Goal: Task Accomplishment & Management: Manage account settings

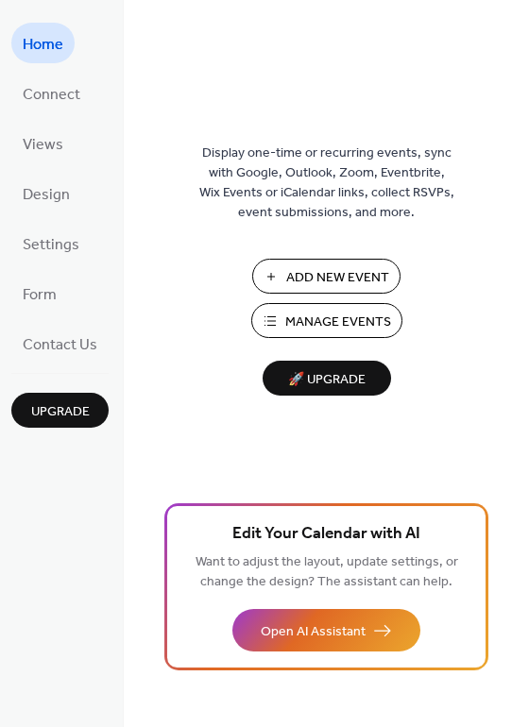
click at [321, 316] on span "Manage Events" at bounding box center [338, 323] width 106 height 20
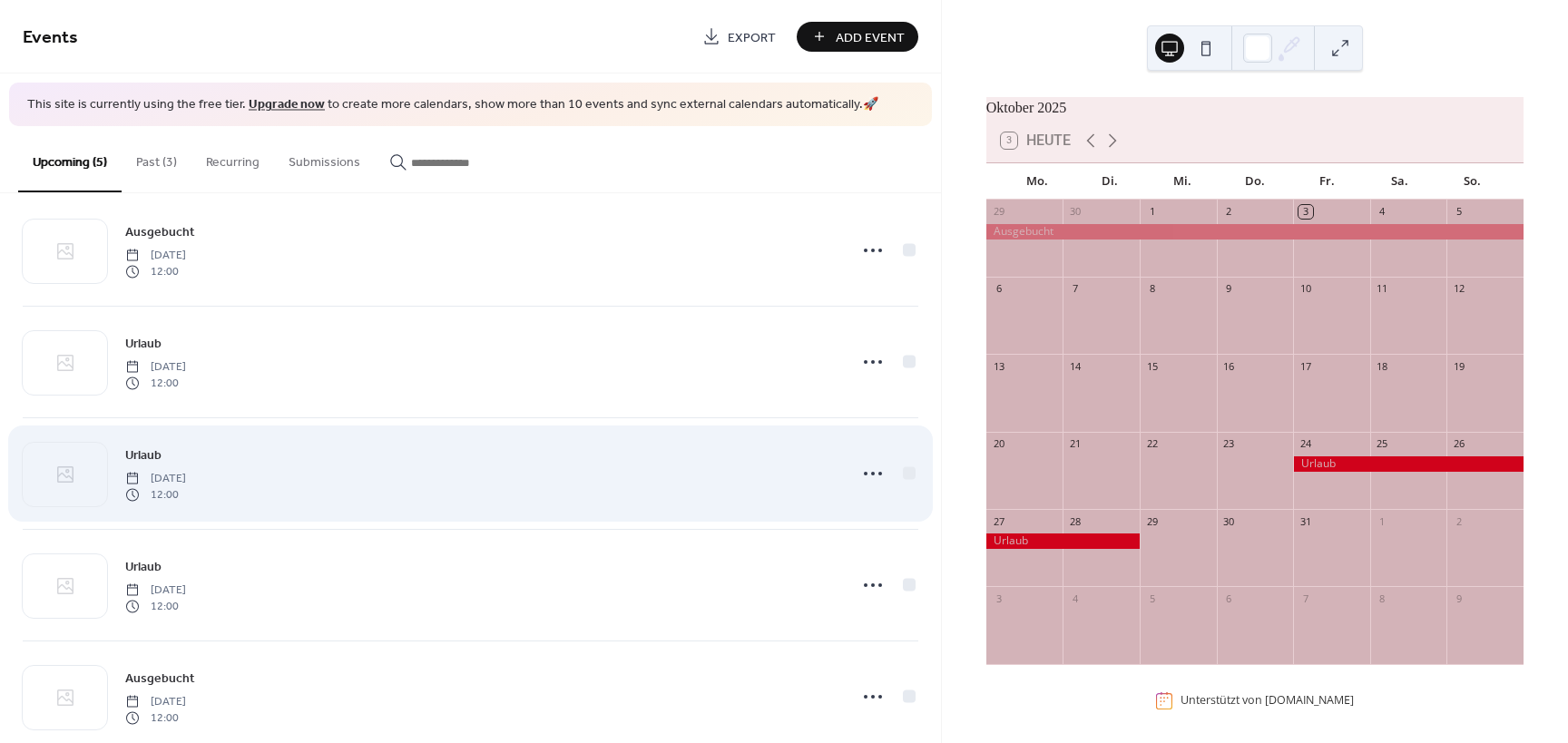
scroll to position [62, 0]
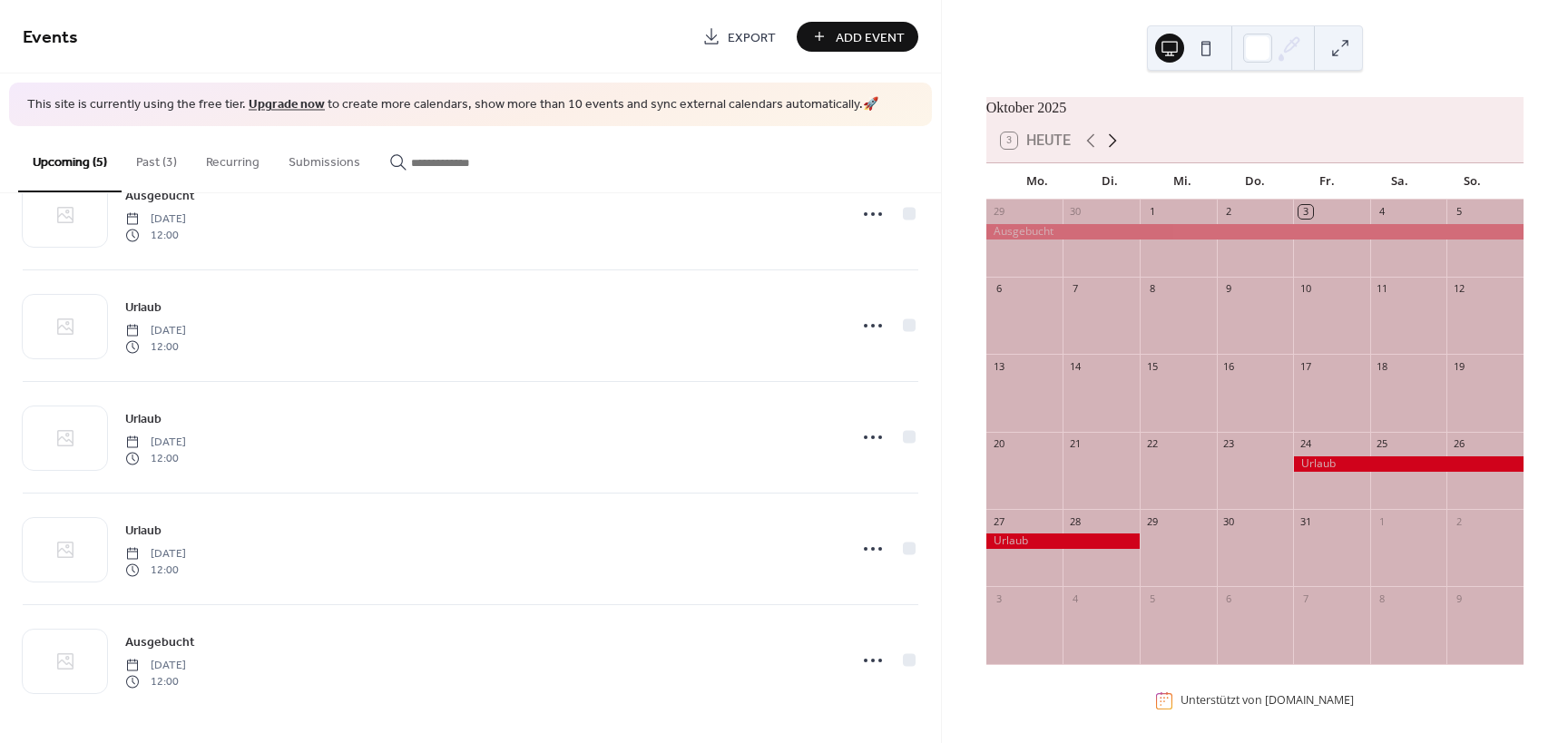
click at [1107, 152] on icon at bounding box center [1112, 140] width 22 height 22
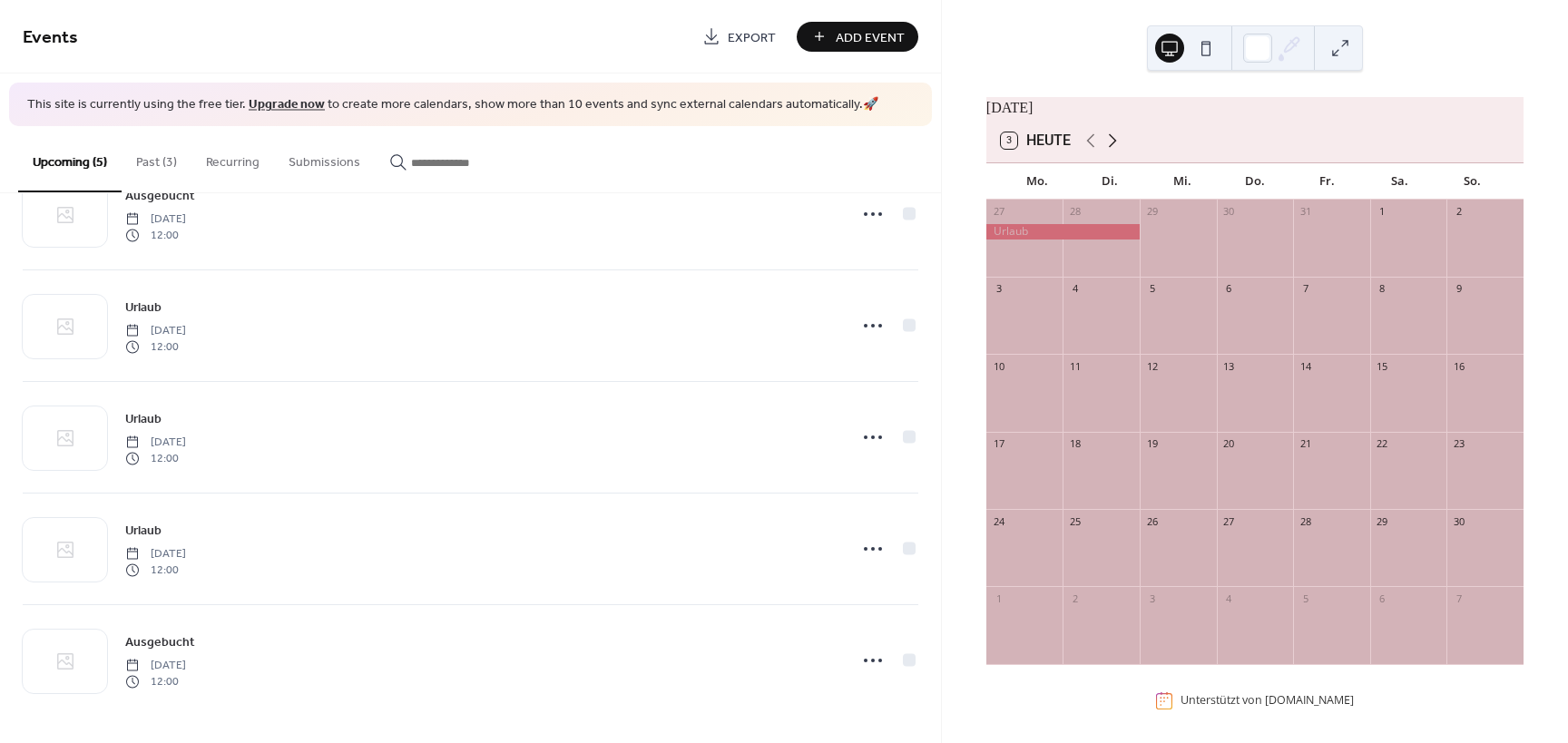
click at [1107, 152] on icon at bounding box center [1112, 140] width 22 height 22
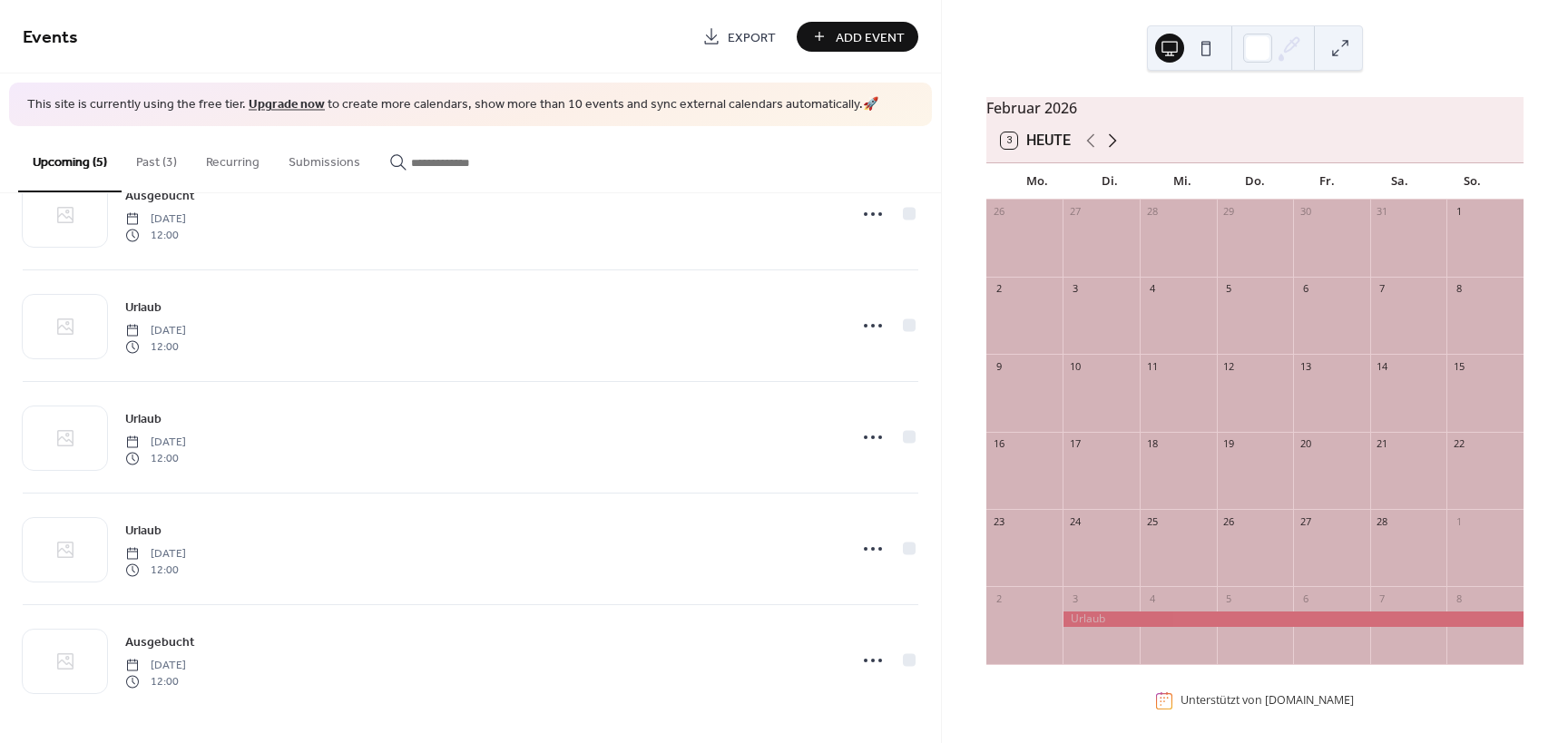
click at [1107, 152] on icon at bounding box center [1112, 140] width 22 height 22
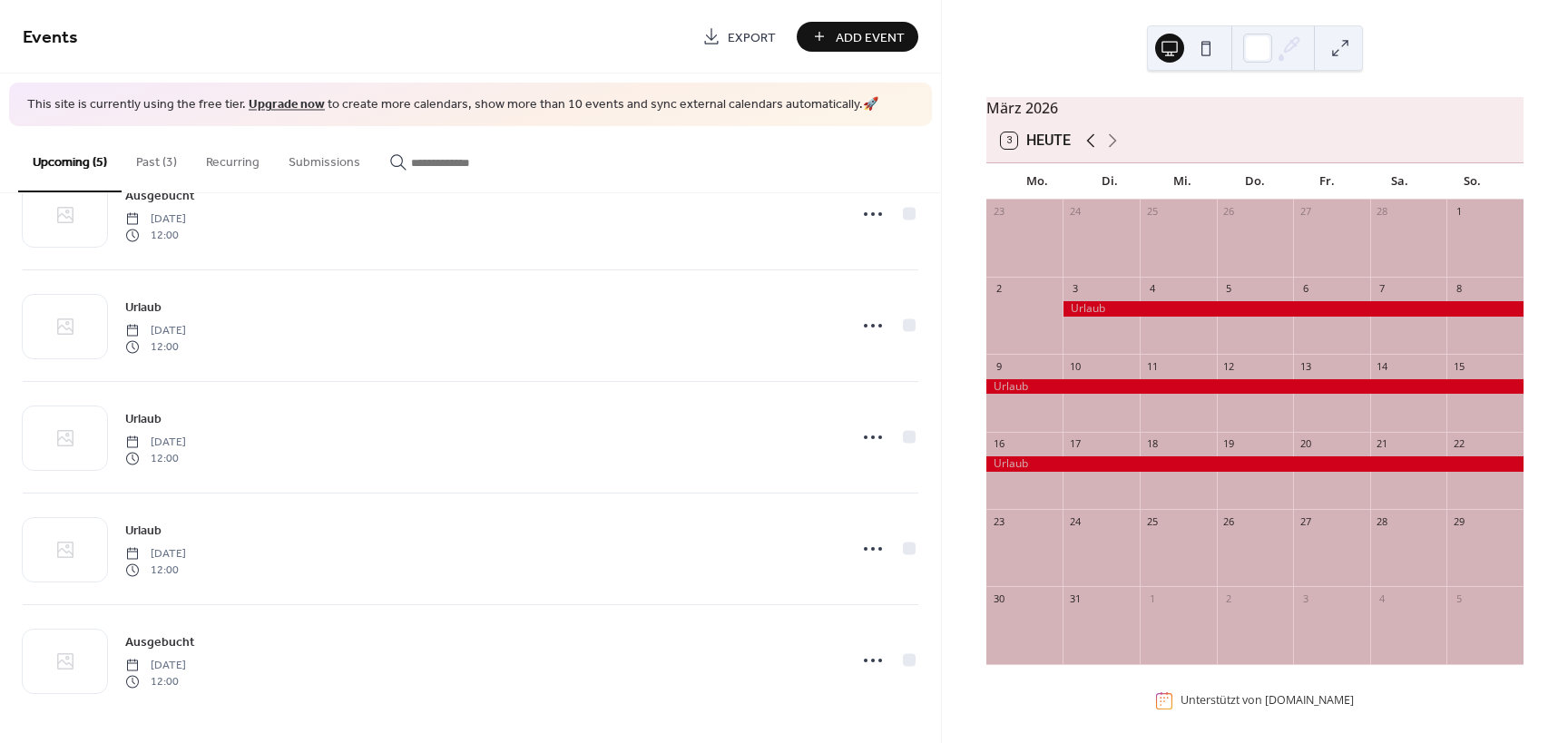
click at [1084, 151] on icon at bounding box center [1090, 140] width 22 height 22
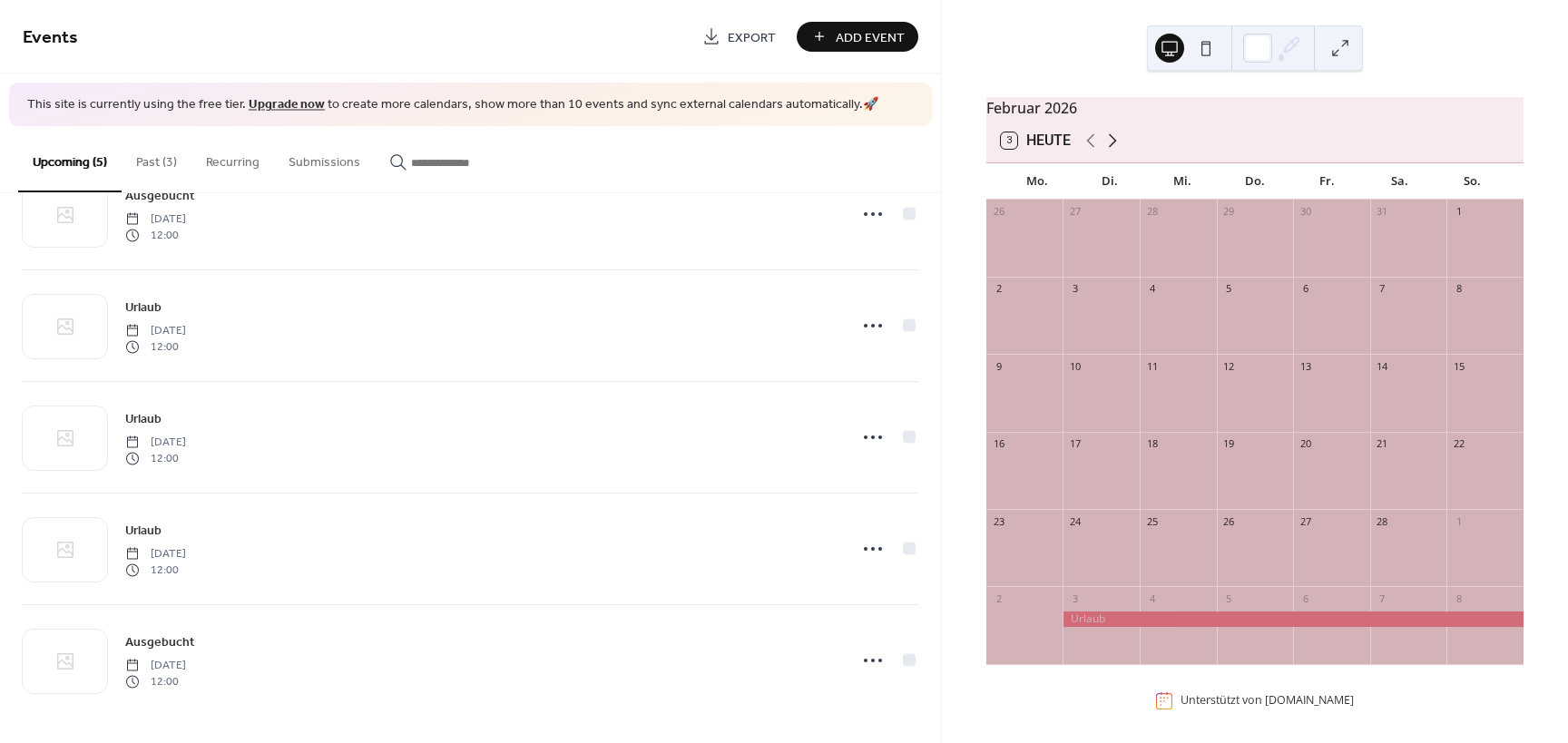
click at [1109, 151] on icon at bounding box center [1112, 140] width 22 height 22
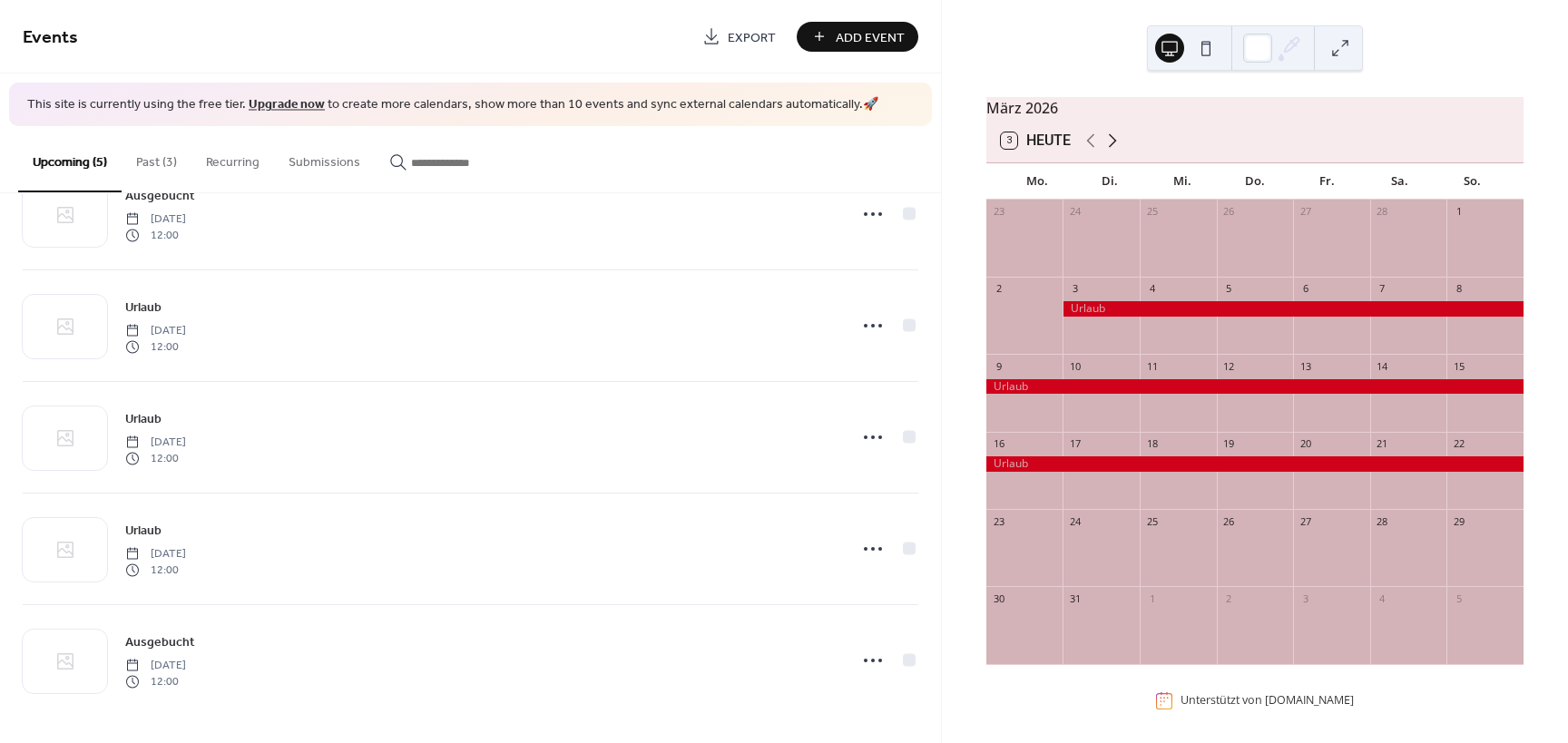
click at [1109, 151] on icon at bounding box center [1112, 140] width 22 height 22
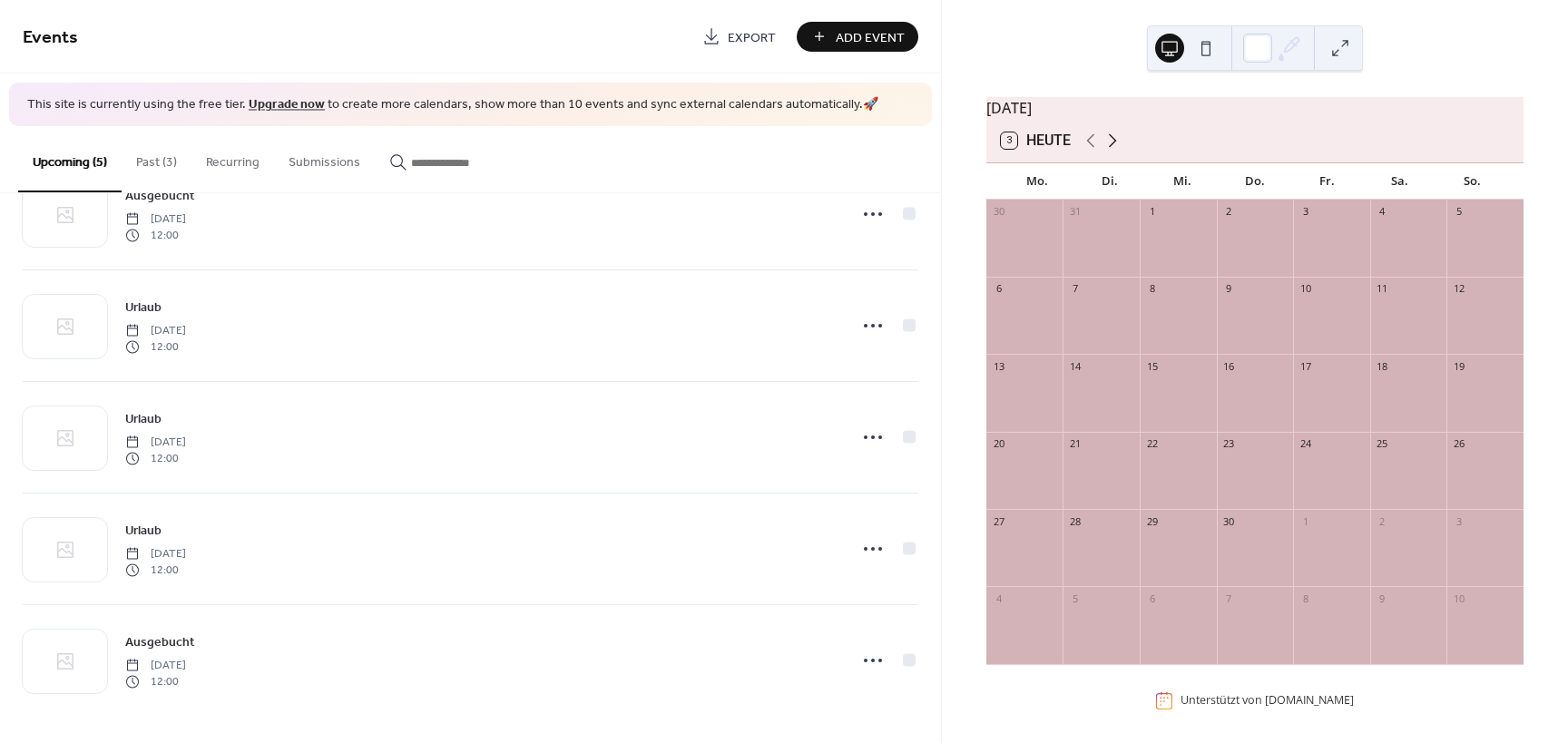
click at [1109, 151] on icon at bounding box center [1112, 140] width 22 height 22
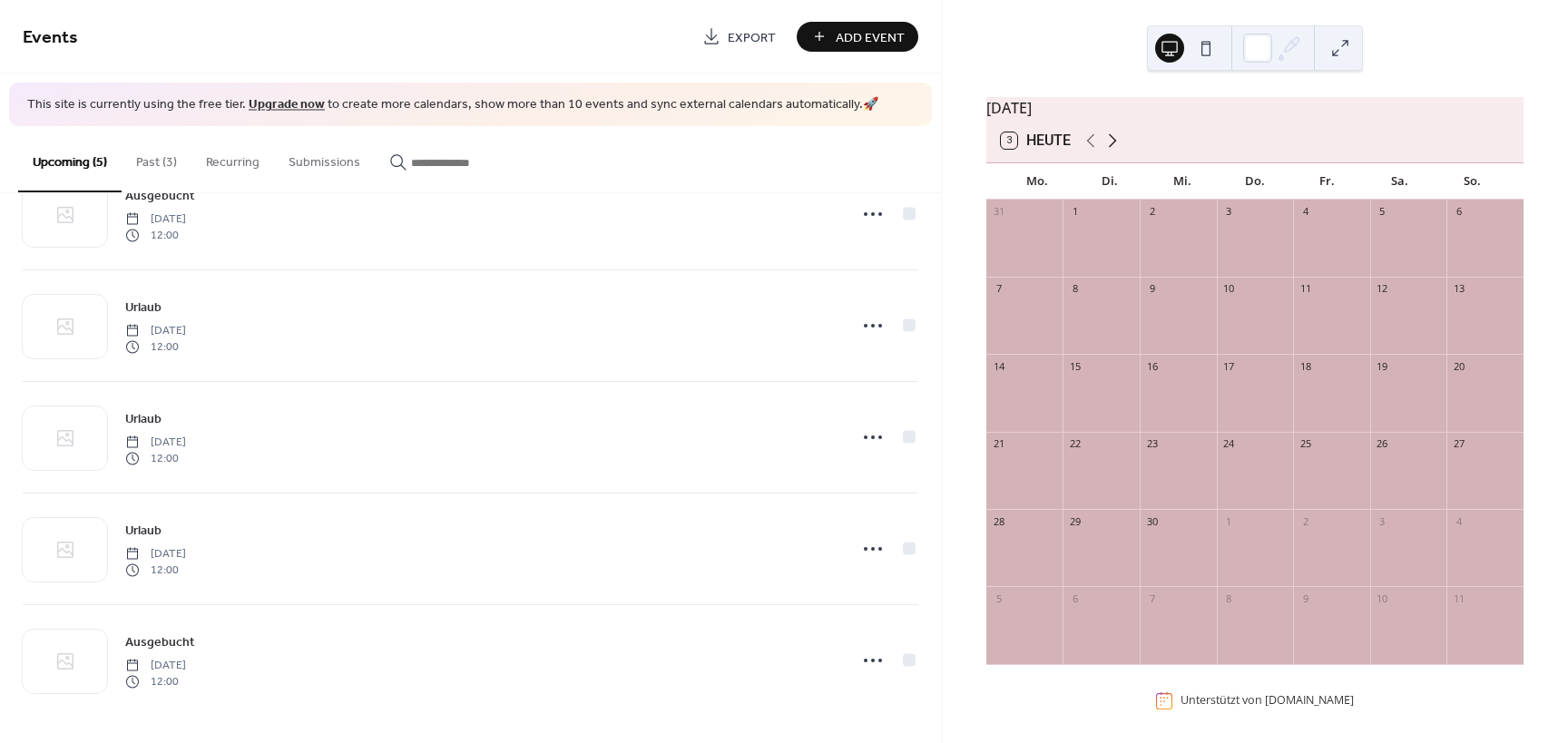
click at [1109, 151] on icon at bounding box center [1112, 140] width 22 height 22
click at [1091, 149] on icon at bounding box center [1090, 140] width 22 height 22
click at [1091, 148] on icon at bounding box center [1090, 141] width 8 height 13
click at [1117, 144] on icon at bounding box center [1112, 140] width 22 height 22
click at [1118, 143] on icon at bounding box center [1112, 140] width 22 height 22
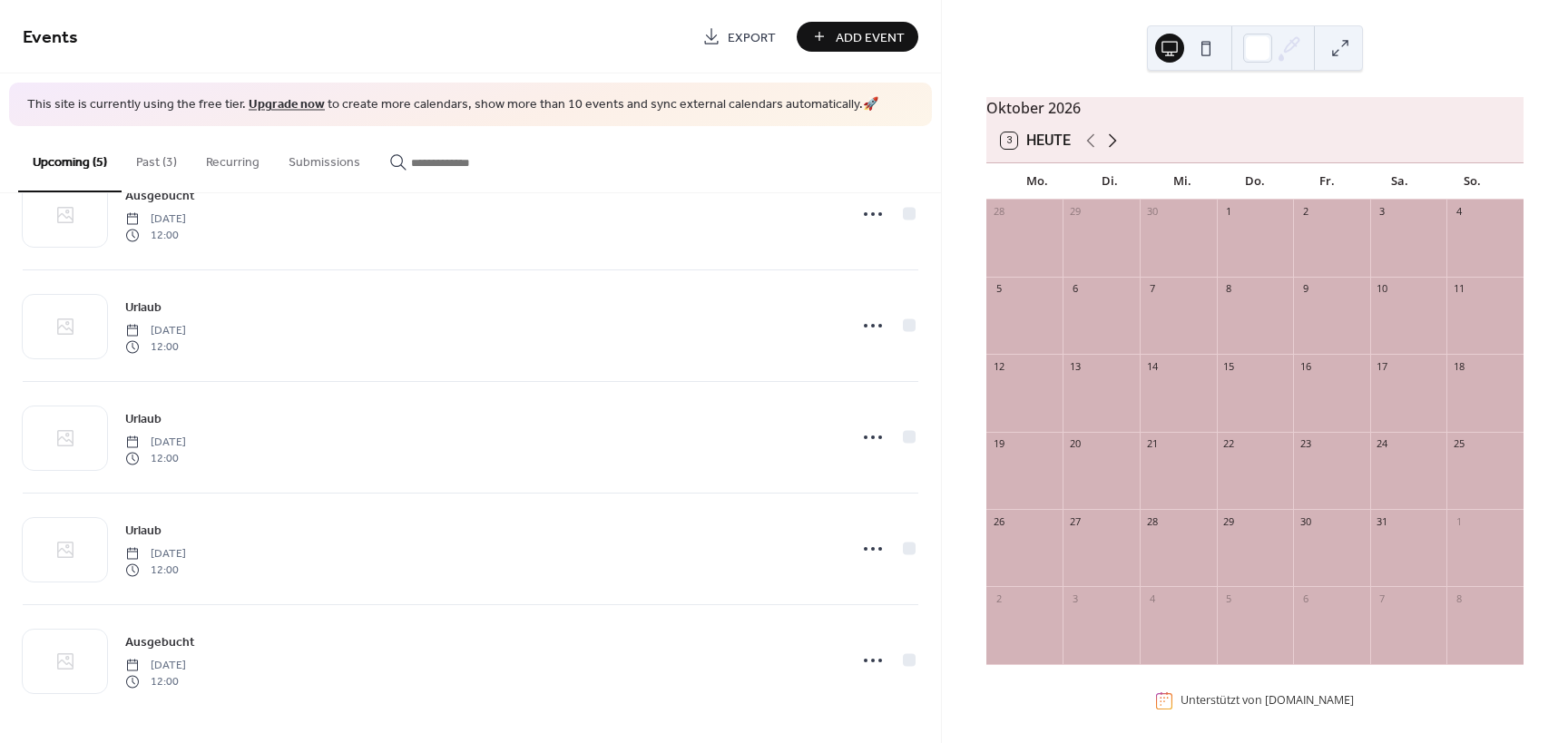
click at [1118, 143] on icon at bounding box center [1112, 140] width 22 height 22
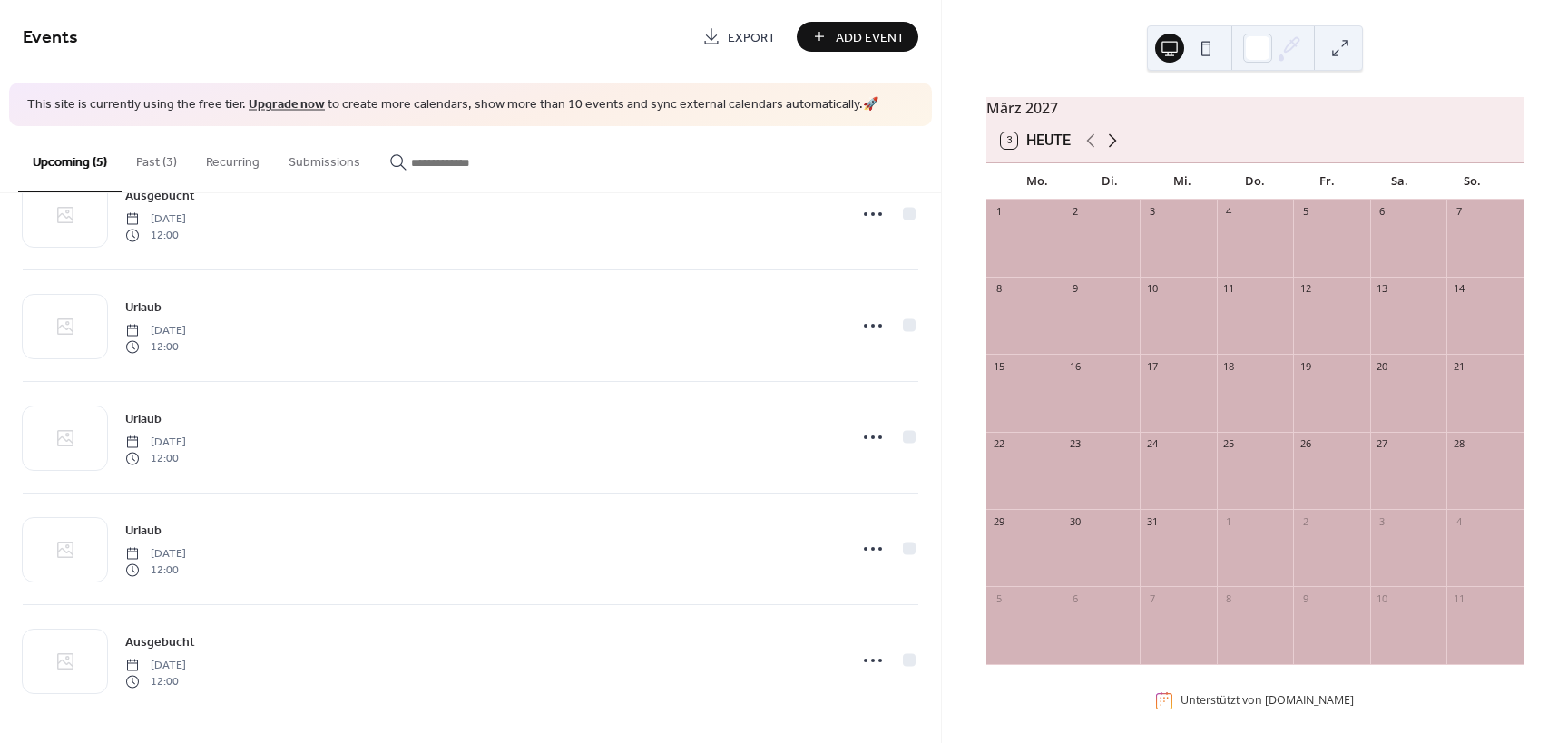
click at [1118, 143] on icon at bounding box center [1112, 140] width 22 height 22
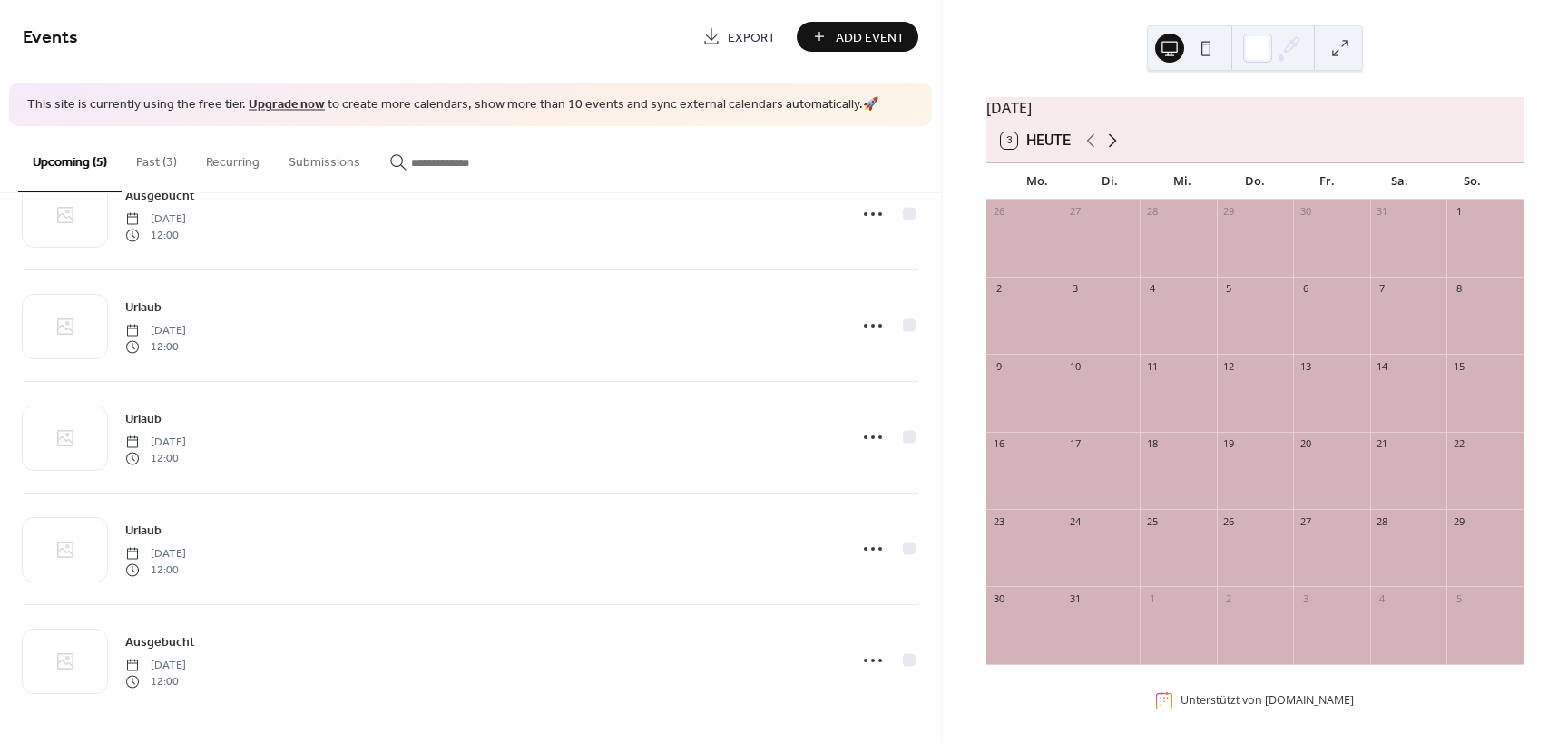
click at [1113, 147] on icon at bounding box center [1113, 141] width 8 height 13
click at [1096, 152] on icon at bounding box center [1090, 140] width 22 height 22
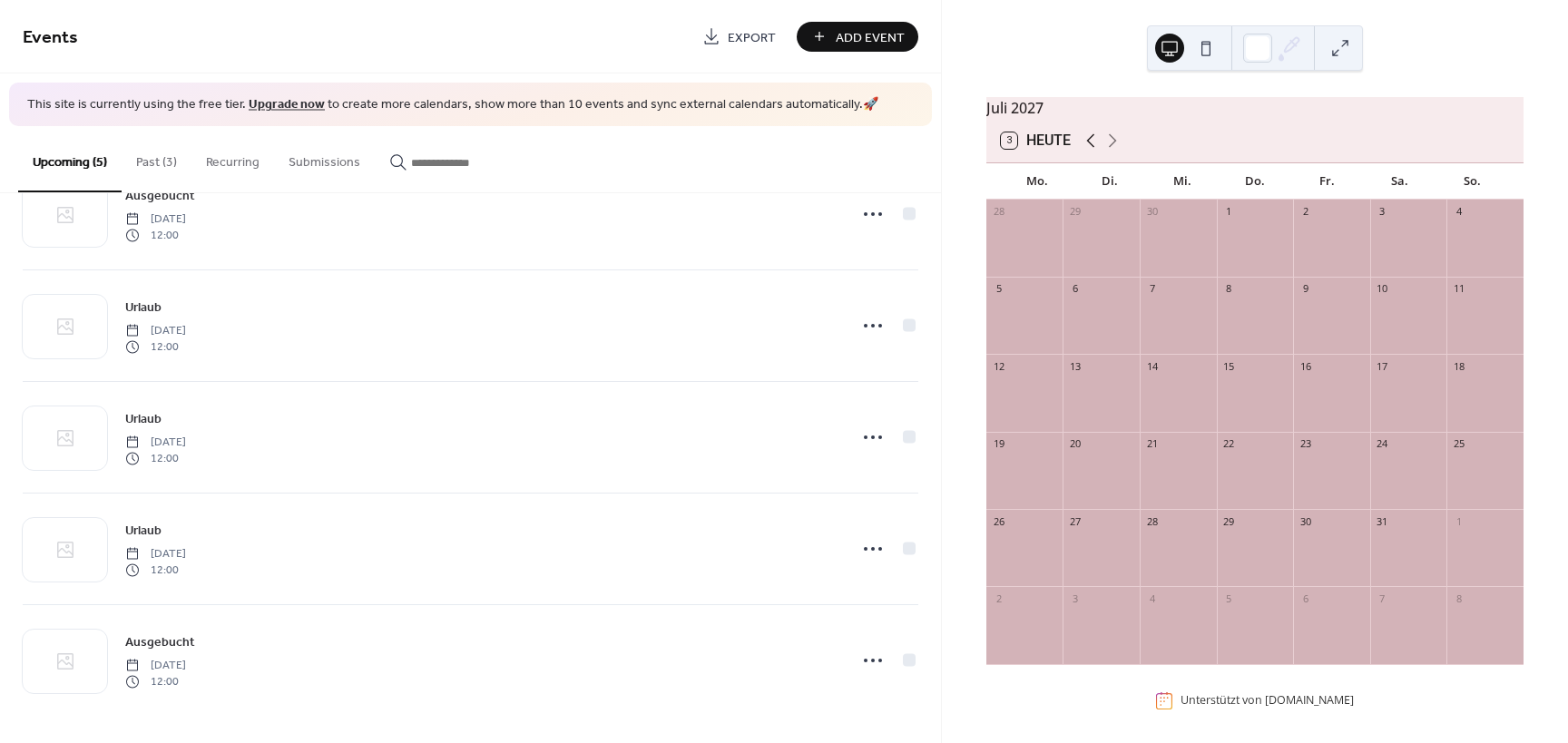
click at [1096, 152] on icon at bounding box center [1090, 140] width 22 height 22
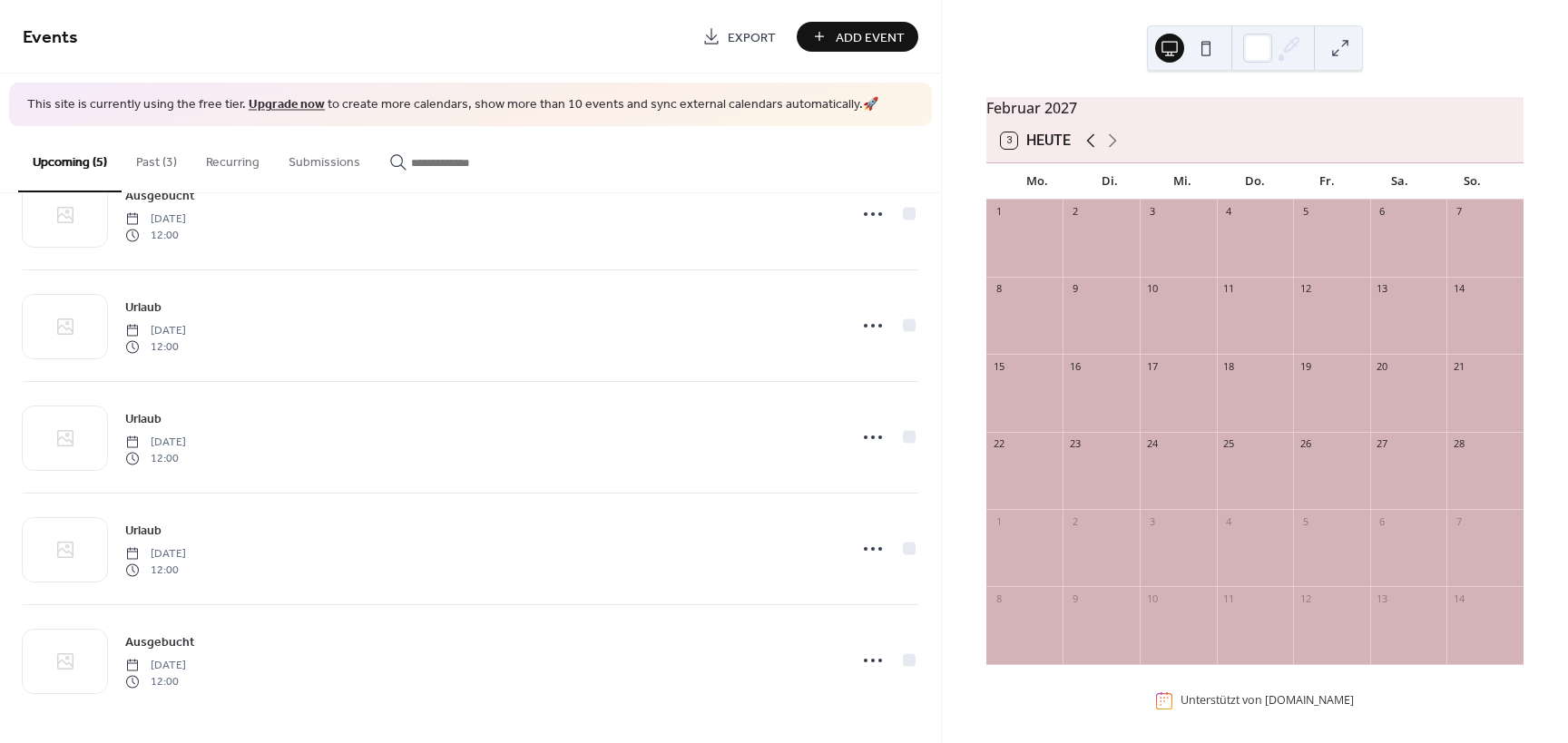
click at [1096, 152] on icon at bounding box center [1090, 140] width 22 height 22
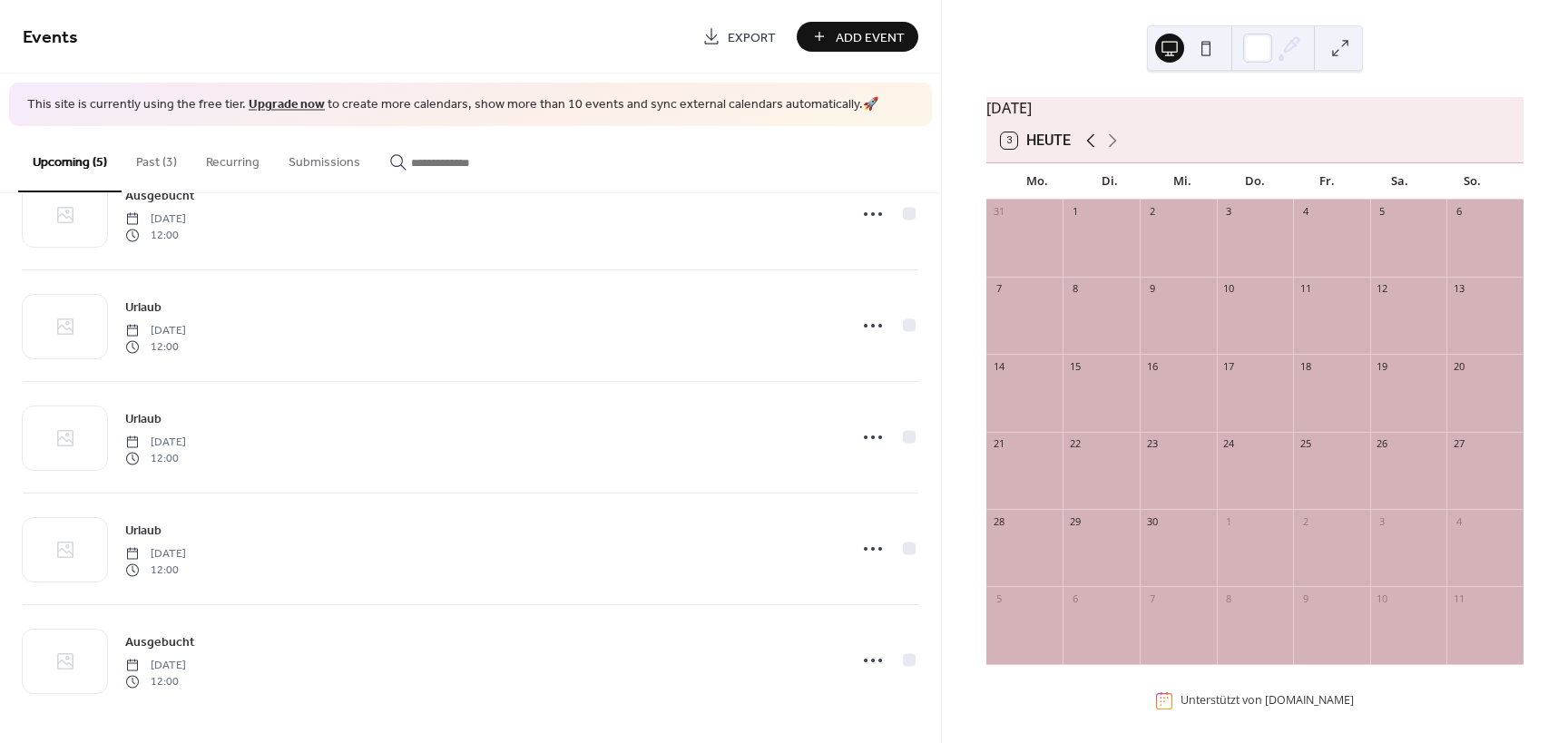
click at [1096, 152] on icon at bounding box center [1090, 140] width 22 height 22
click at [1115, 148] on icon at bounding box center [1113, 141] width 8 height 13
click at [1095, 150] on icon at bounding box center [1090, 140] width 22 height 22
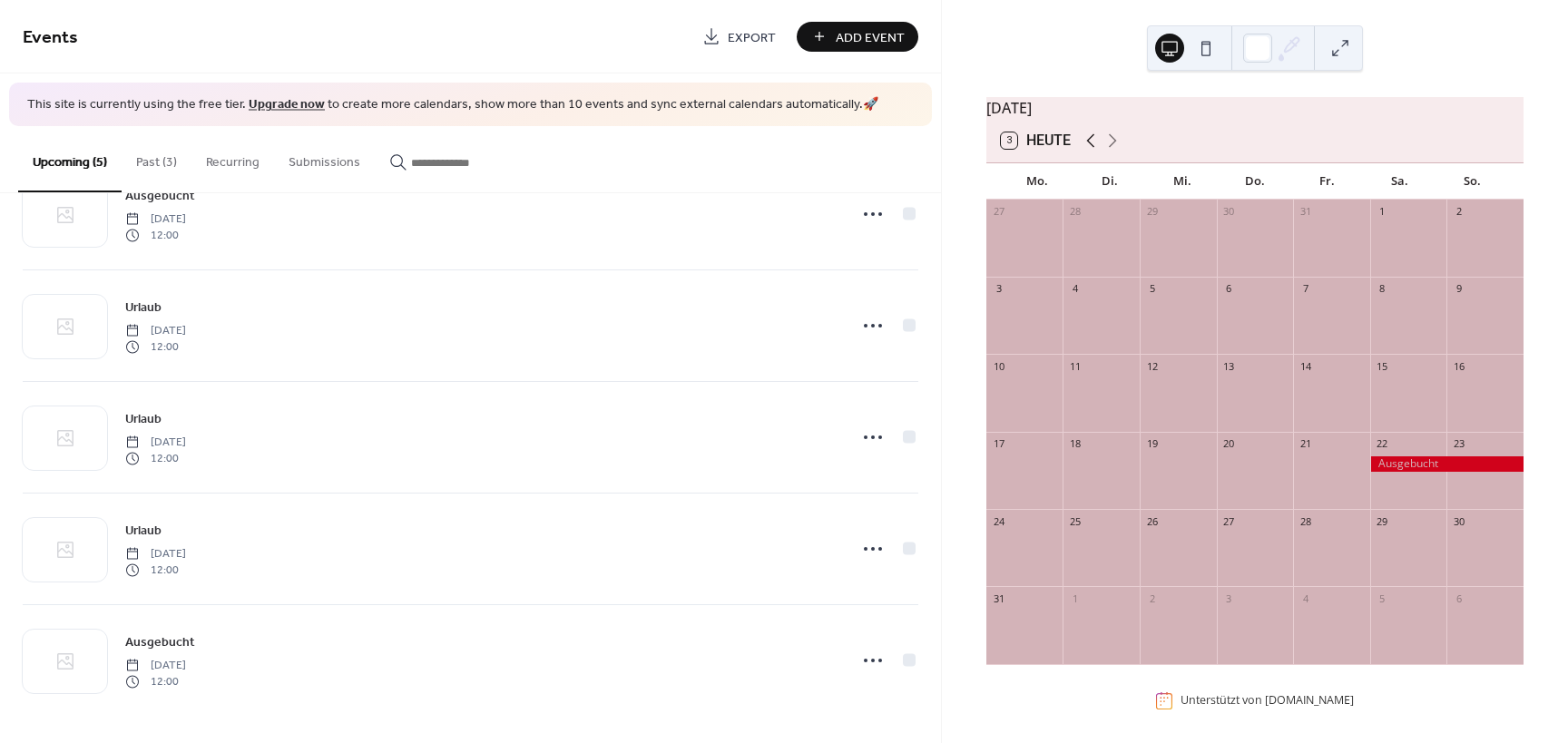
click at [1095, 150] on icon at bounding box center [1090, 140] width 22 height 22
drag, startPoint x: 1125, startPoint y: 150, endPoint x: 1115, endPoint y: 152, distance: 10.2
click at [1122, 152] on div "3 Heute" at bounding box center [1254, 140] width 537 height 43
click at [1115, 148] on icon at bounding box center [1113, 141] width 8 height 13
click at [1083, 152] on icon at bounding box center [1090, 140] width 22 height 22
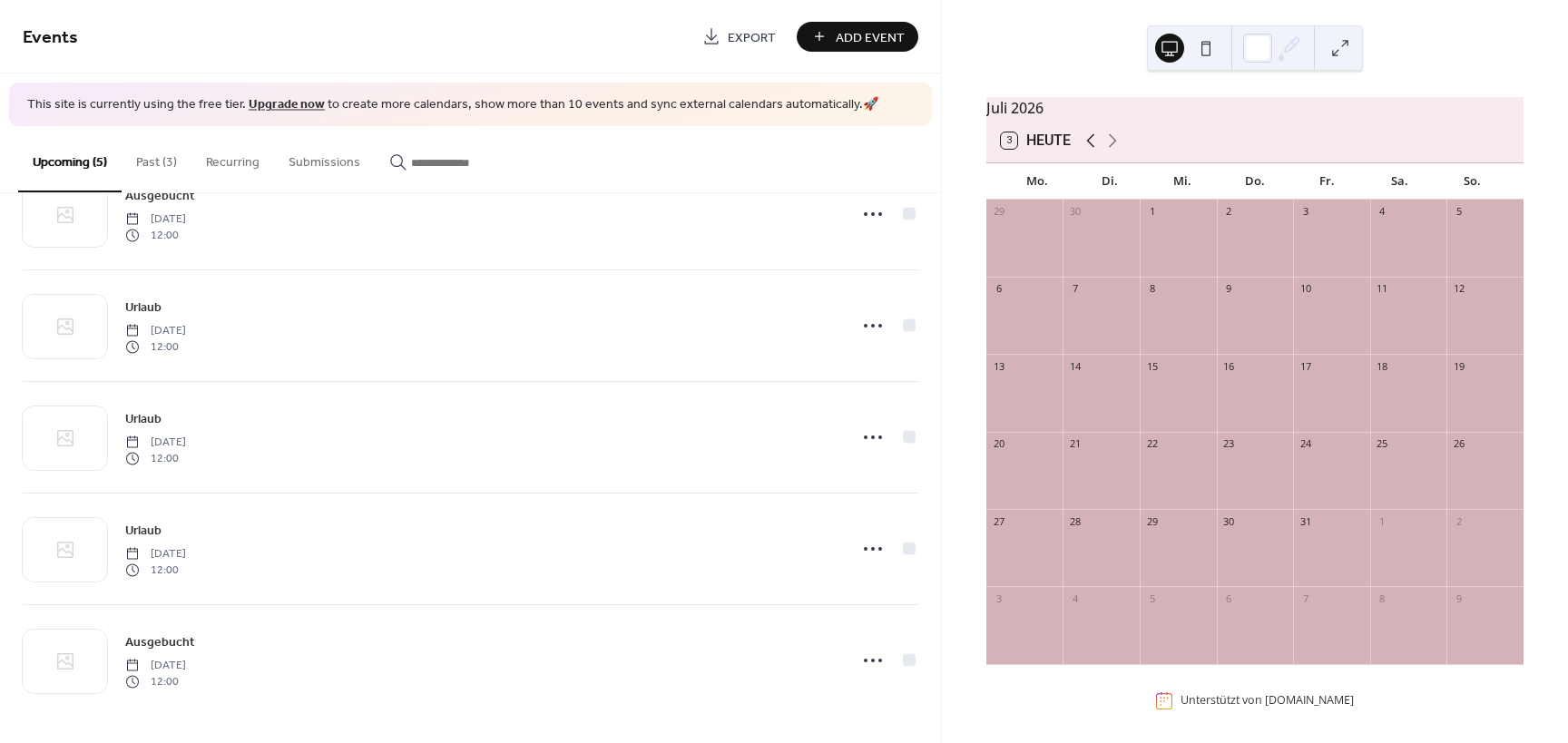
click at [1087, 150] on icon at bounding box center [1090, 140] width 22 height 22
click at [1114, 152] on icon at bounding box center [1112, 140] width 22 height 22
click at [1090, 148] on icon at bounding box center [1090, 141] width 8 height 13
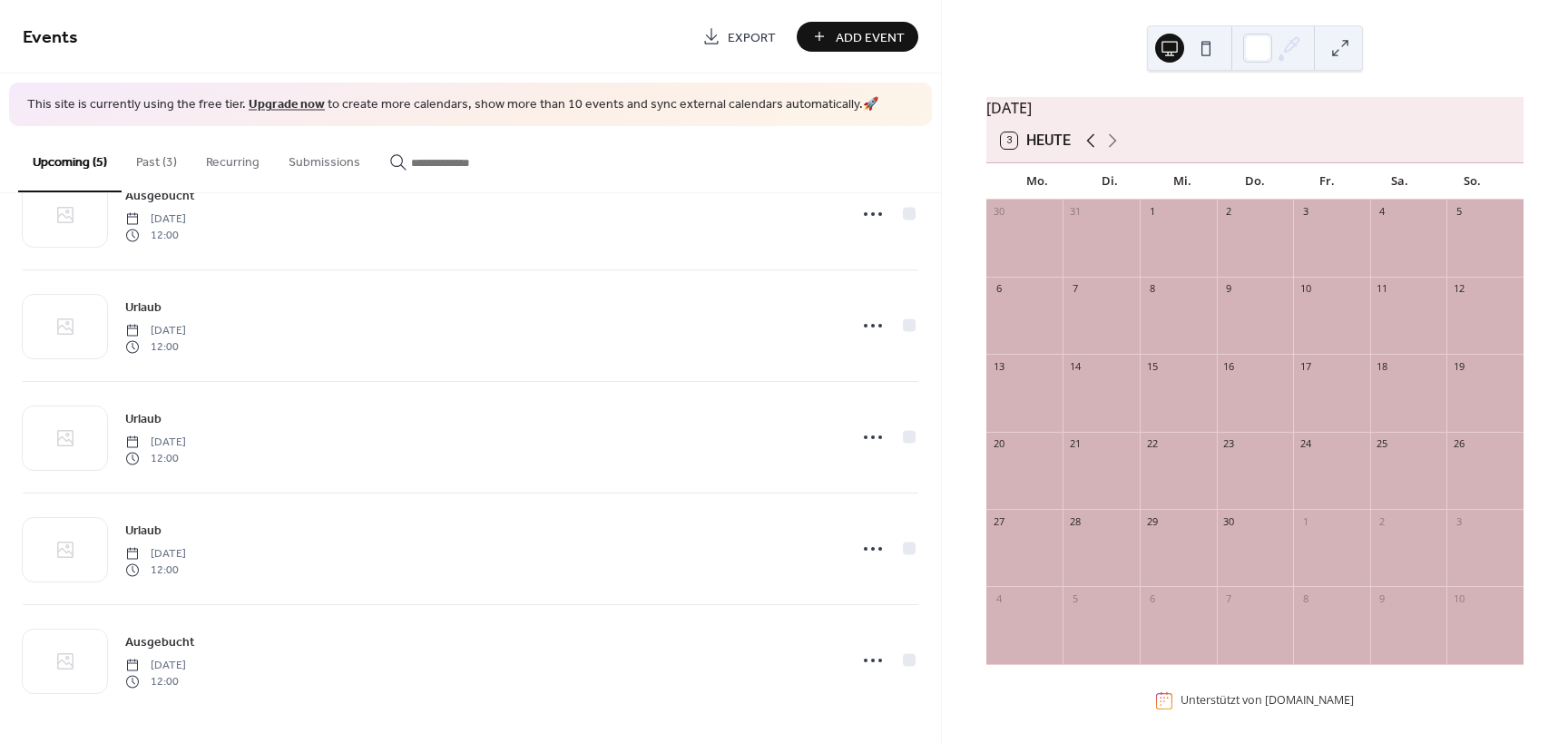
click at [1090, 148] on icon at bounding box center [1090, 141] width 8 height 13
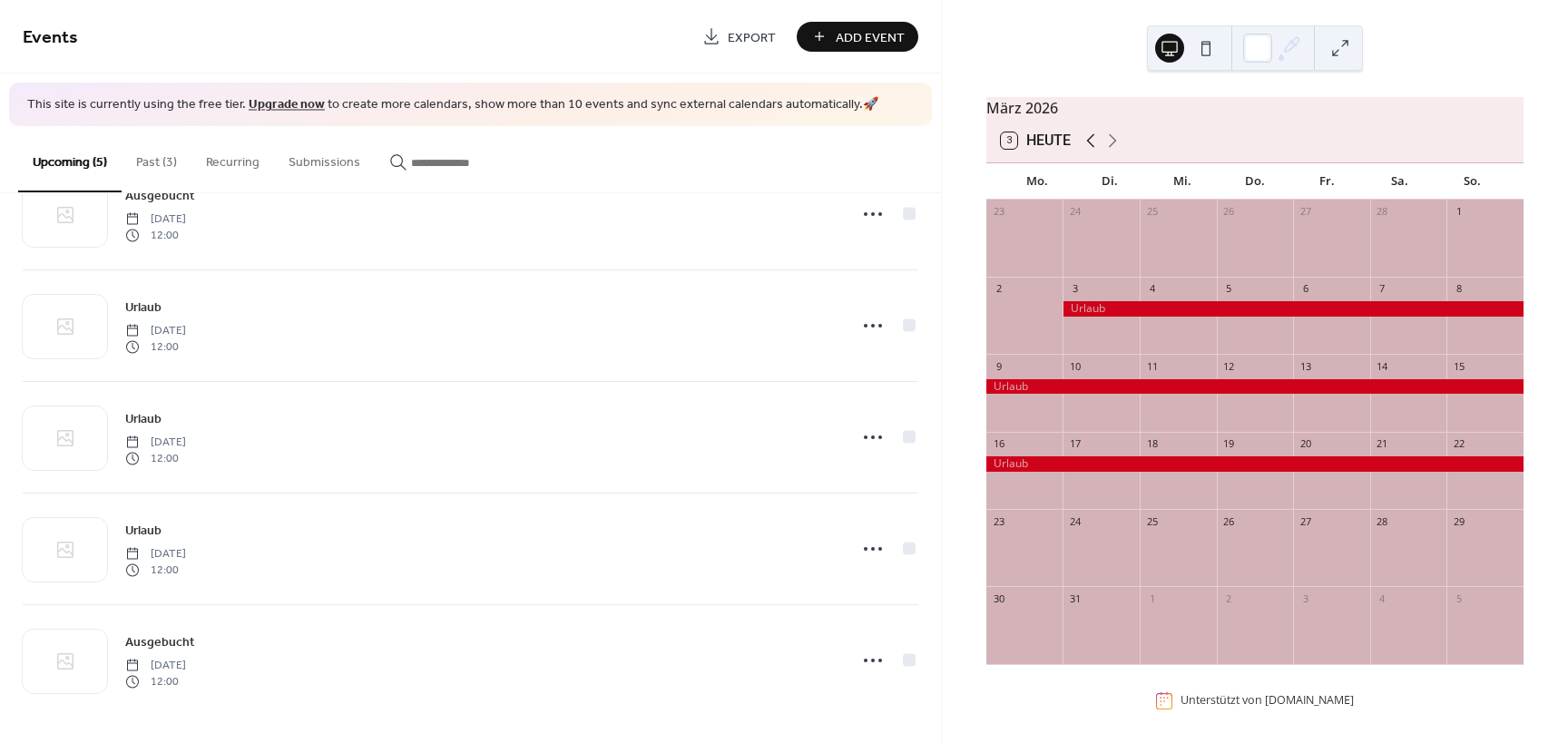
click at [1090, 148] on icon at bounding box center [1090, 141] width 8 height 13
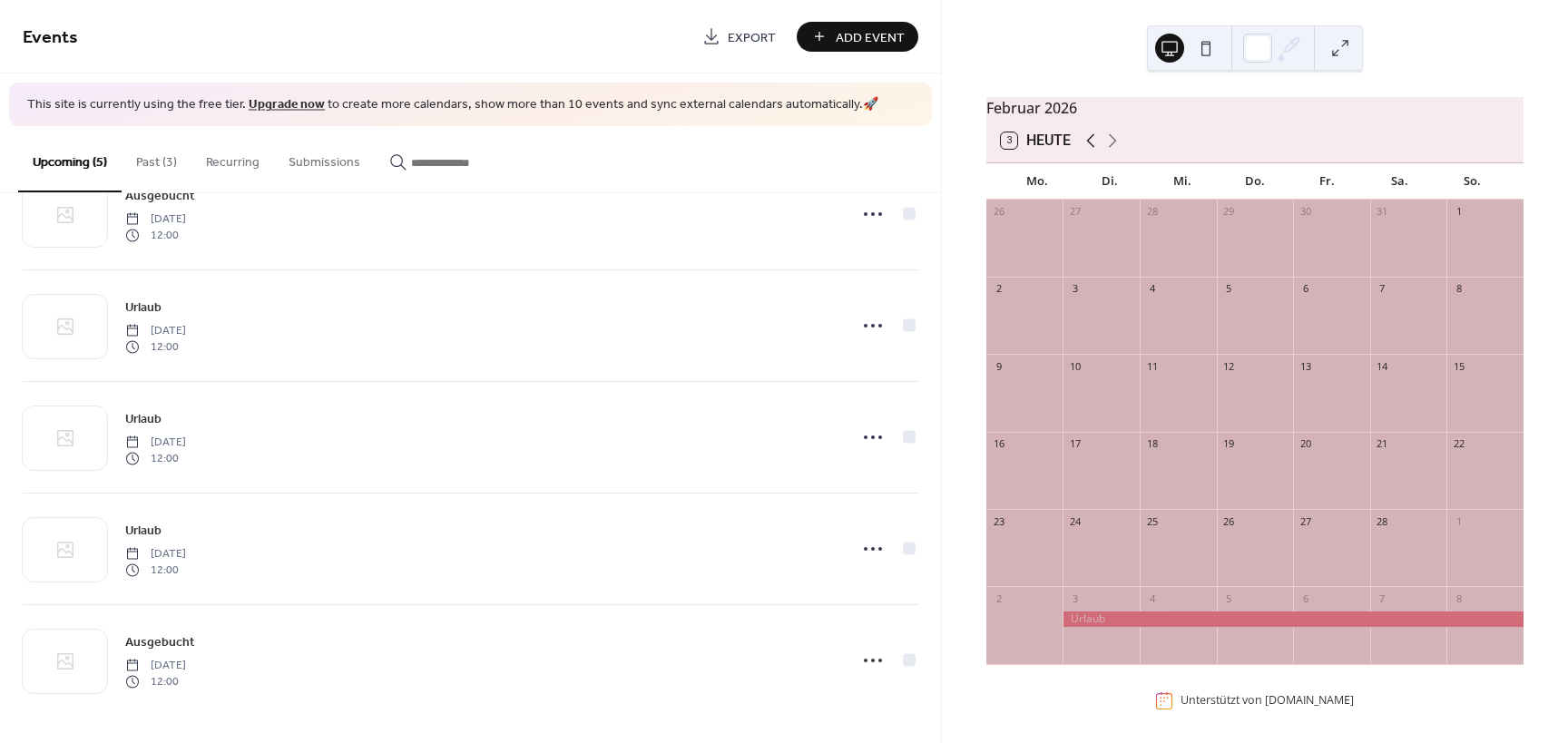
click at [1090, 148] on icon at bounding box center [1090, 141] width 8 height 13
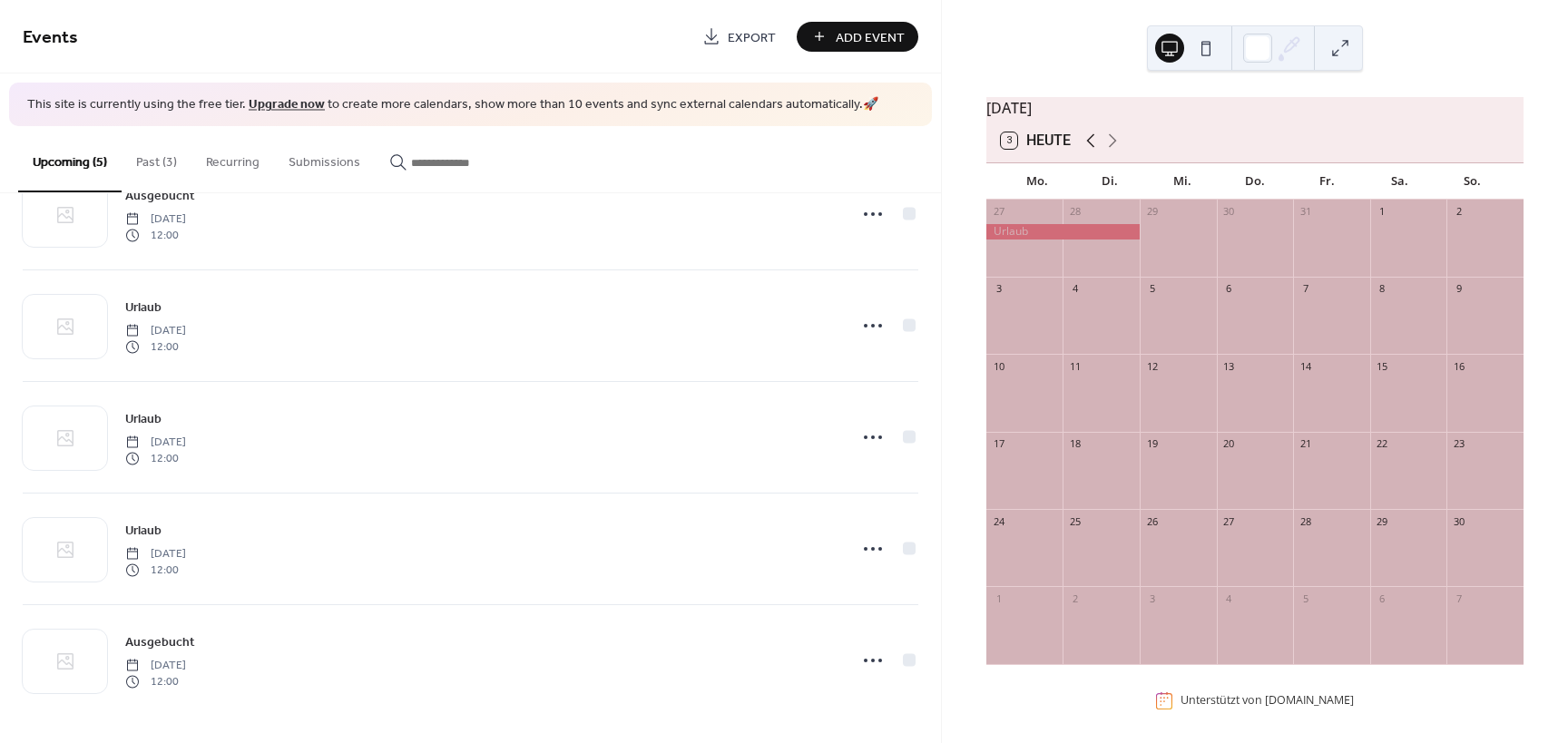
click at [1090, 148] on icon at bounding box center [1090, 141] width 8 height 13
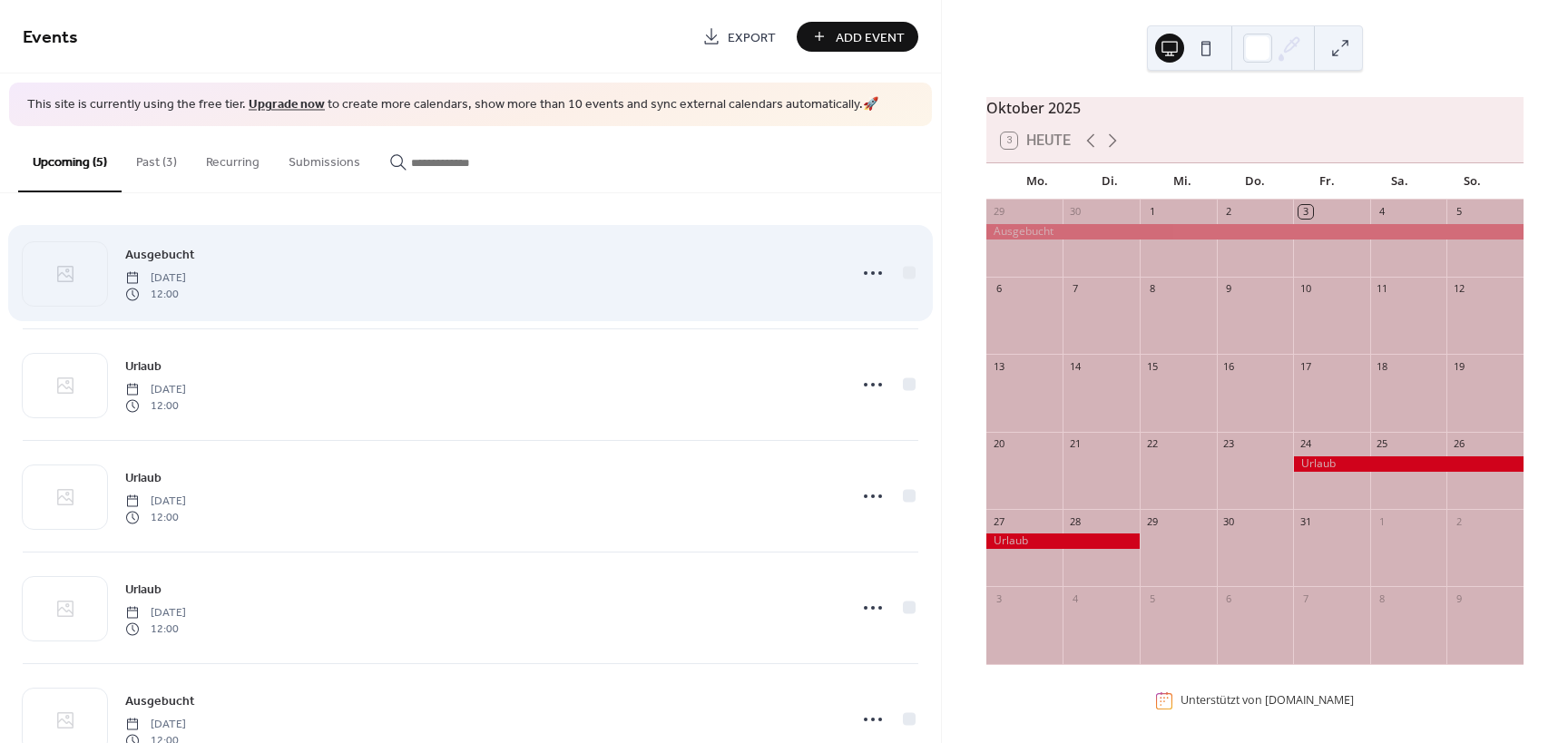
scroll to position [0, 0]
click at [863, 275] on icon at bounding box center [872, 276] width 29 height 29
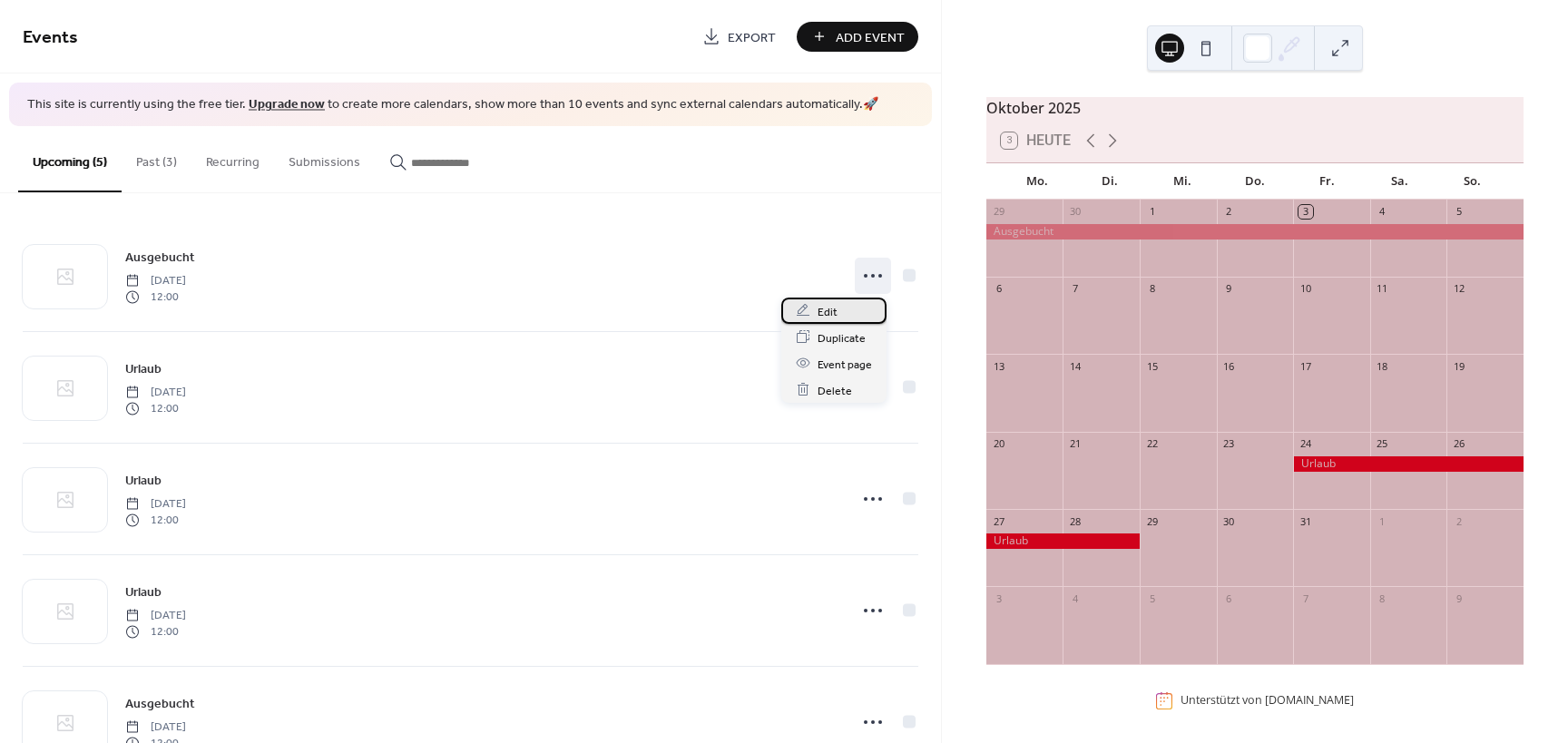
click at [840, 306] on div "Edit" at bounding box center [834, 310] width 106 height 26
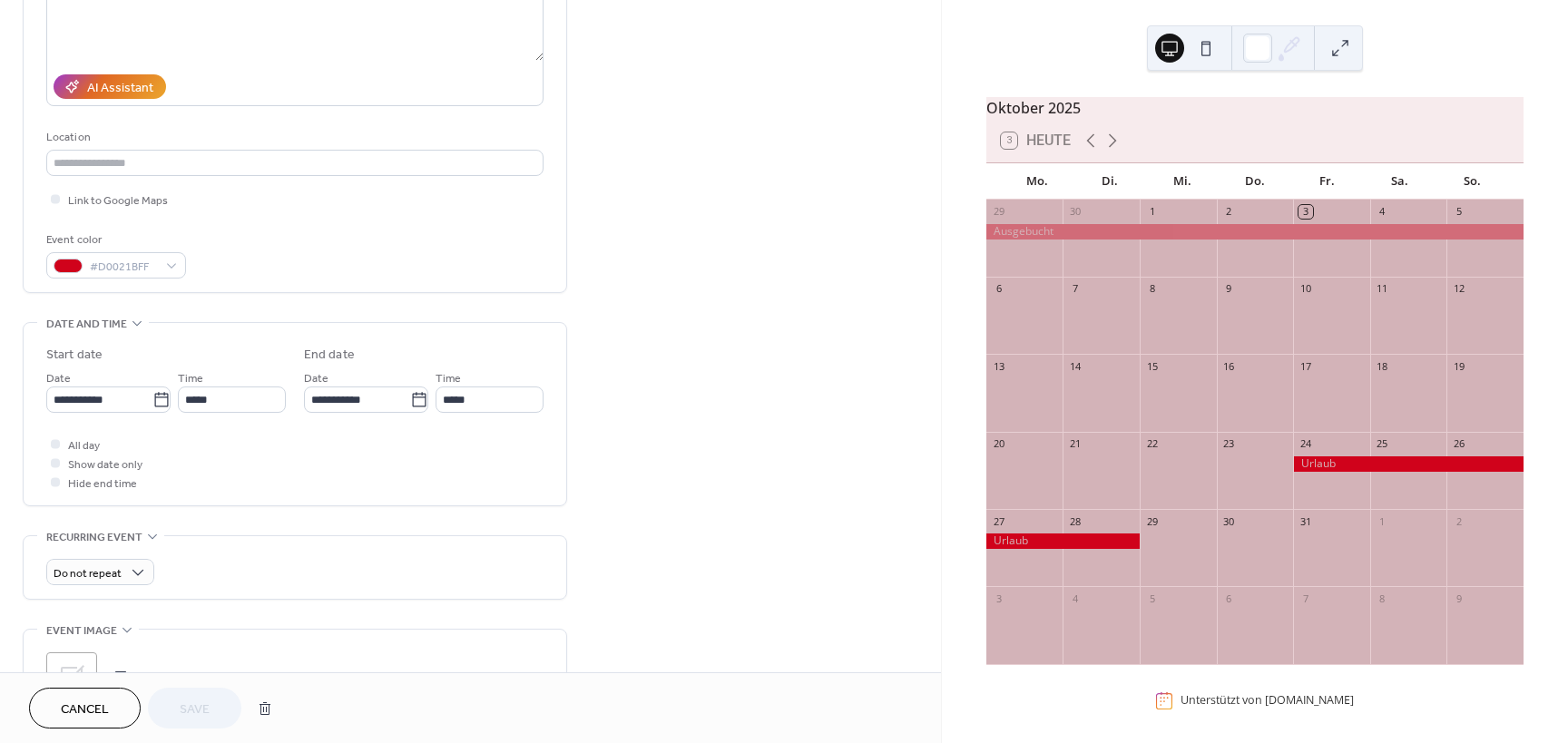
scroll to position [272, 0]
click at [415, 400] on icon at bounding box center [419, 396] width 18 height 18
click at [410, 400] on input "**********" at bounding box center [356, 396] width 106 height 26
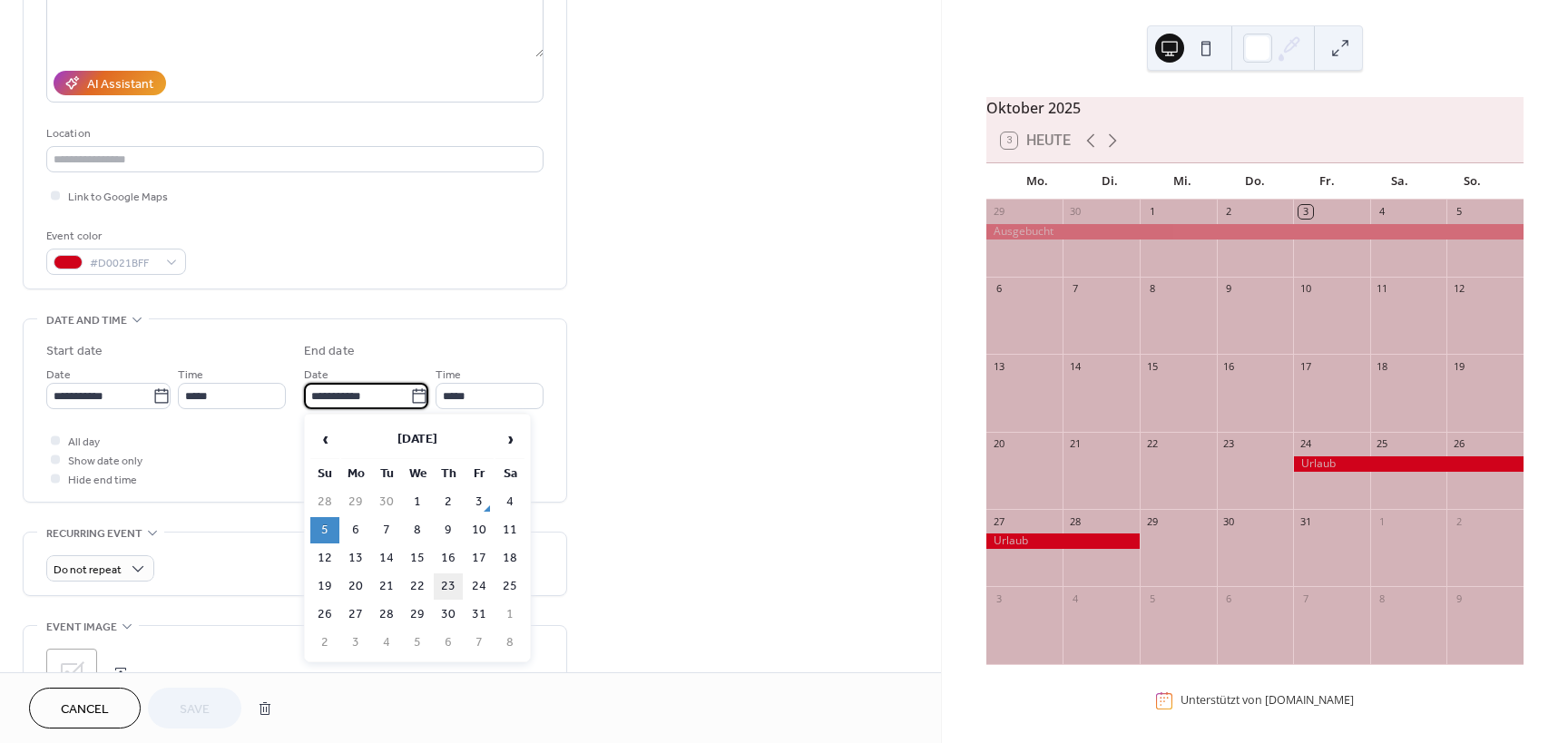
click at [450, 589] on td "23" at bounding box center [448, 586] width 29 height 26
type input "**********"
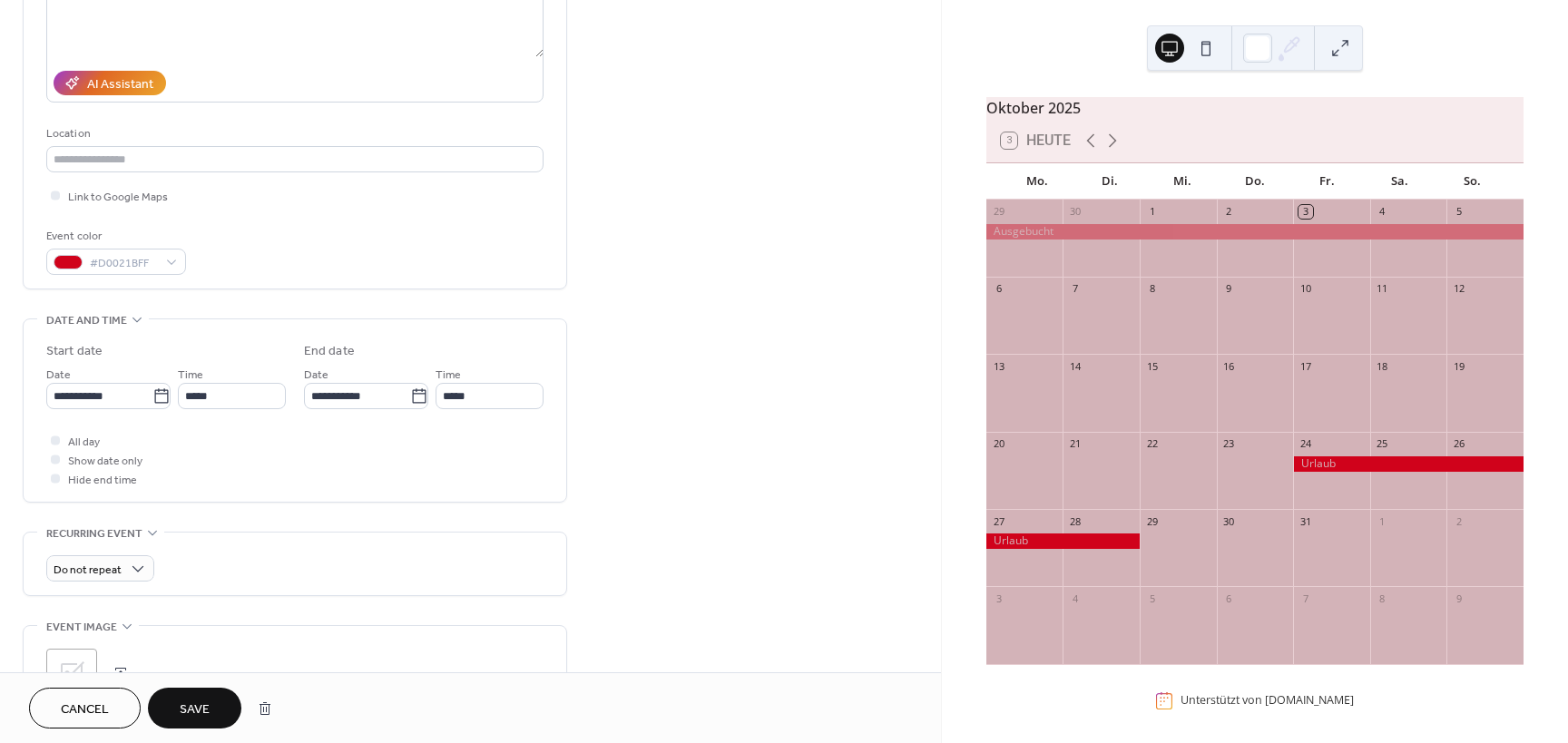
click at [200, 701] on span "Save" at bounding box center [194, 710] width 30 height 19
